Goal: Find specific page/section: Find specific page/section

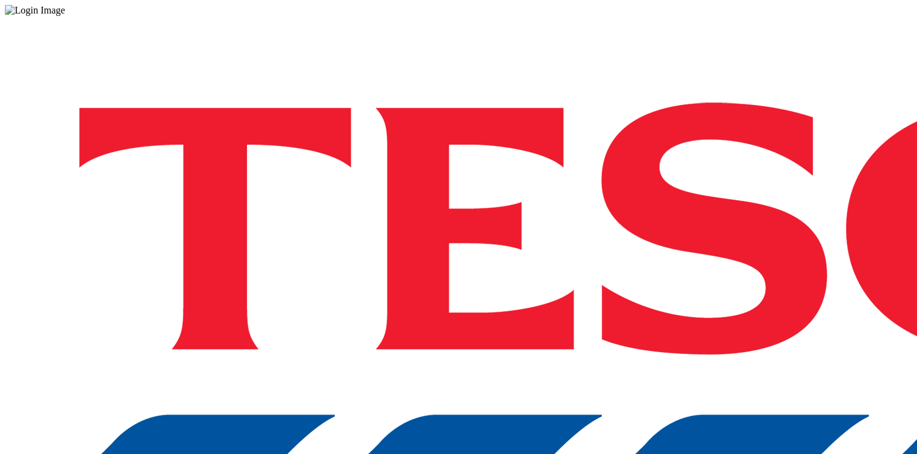
click at [588, 256] on div "Log in to the Spectra’s dashboard using [PERSON_NAME]’s credentials. If you don…" at bounding box center [458, 320] width 907 height 609
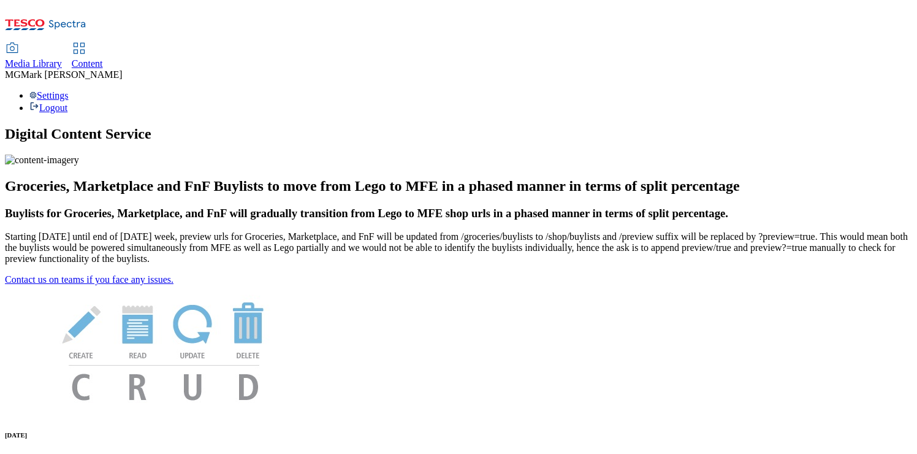
click at [62, 58] on span "Media Library" at bounding box center [33, 63] width 57 height 10
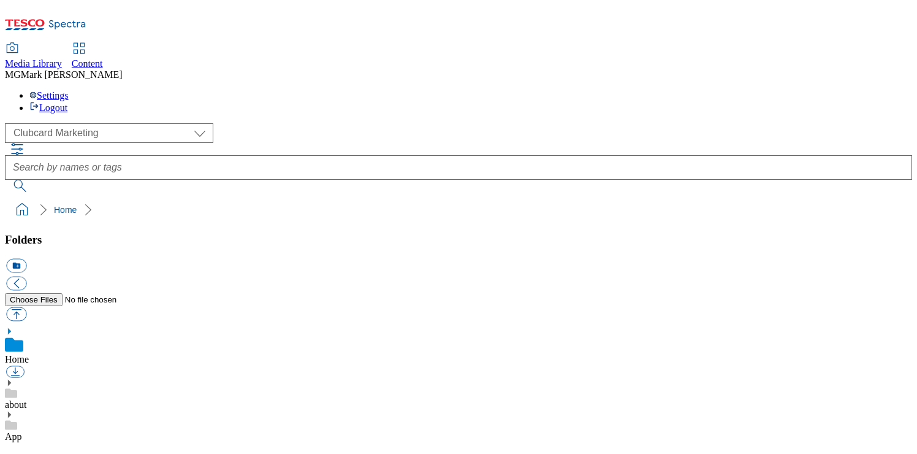
click at [29, 354] on link "Home" at bounding box center [17, 359] width 24 height 10
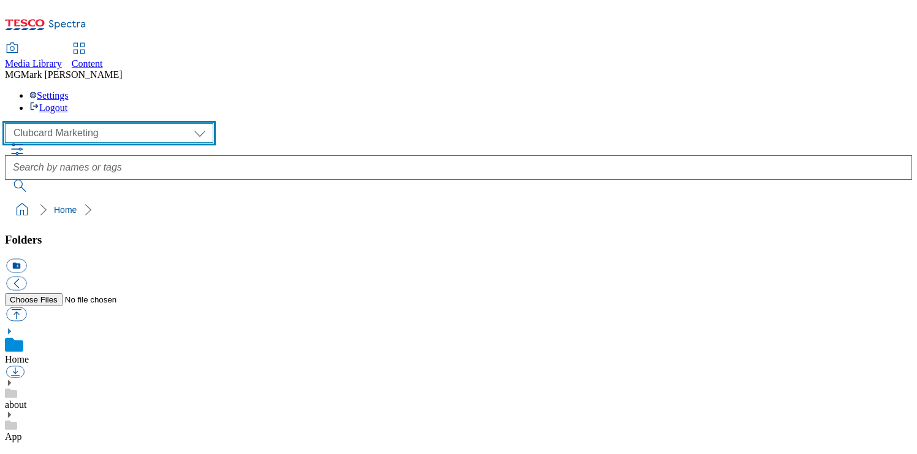
click at [110, 123] on select "Clubcard Marketing Dotcom UK FnF Stores GHS Marketing UK GHS Product UK GHS ROI…" at bounding box center [109, 133] width 208 height 20
select select "flare-homepage"
click at [9, 123] on select "Clubcard Marketing Dotcom UK FnF Stores GHS Marketing UK GHS Product UK GHS ROI…" at bounding box center [109, 133] width 208 height 20
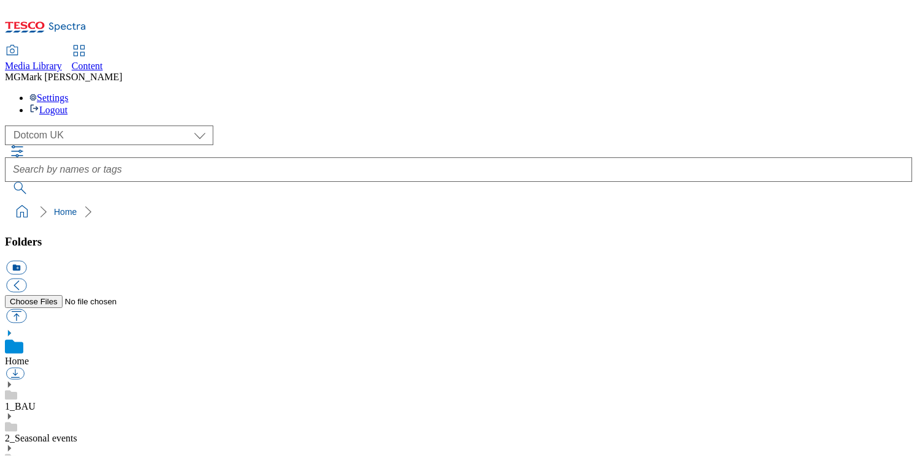
scroll to position [210, 0]
